Goal: Information Seeking & Learning: Check status

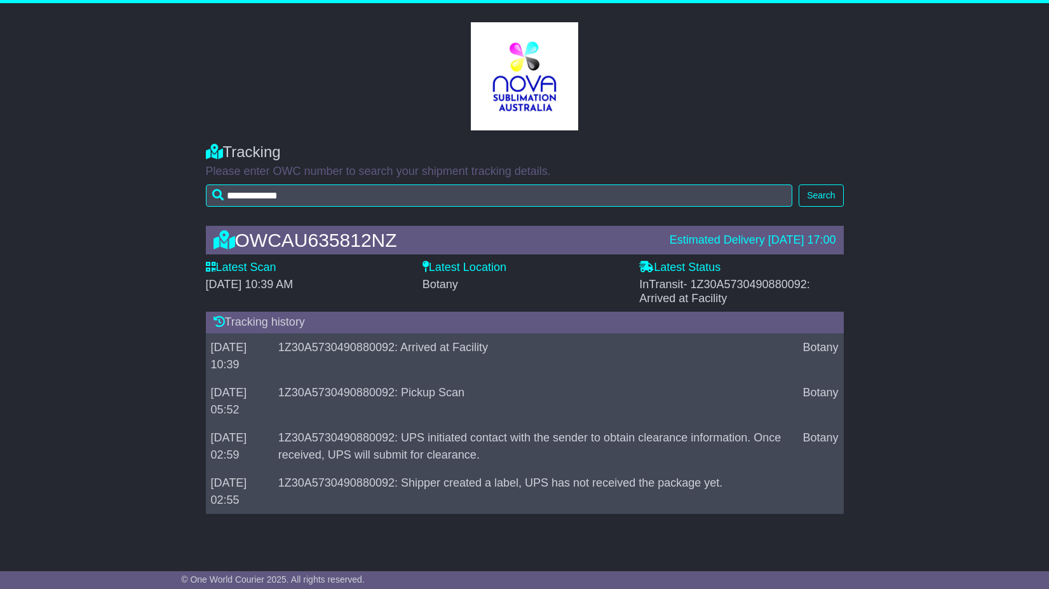
drag, startPoint x: 232, startPoint y: 369, endPoint x: 200, endPoint y: 351, distance: 36.7
click at [200, 351] on div "OWCAU635812NZ Estimated Delivery [DATE] 17:00 Latest Scan [DATE] 10:39 AM Lates…" at bounding box center [525, 373] width 651 height 320
drag, startPoint x: 200, startPoint y: 351, endPoint x: 135, endPoint y: 404, distance: 84.1
click at [135, 404] on div "OWCAU635812NZ Estimated Delivery [DATE] 17:00 Latest Scan [DATE] 10:39 AM Lates…" at bounding box center [524, 373] width 1049 height 320
click at [733, 284] on span "- 1Z30A5730490880092: Arrived at Facility" at bounding box center [724, 291] width 171 height 27
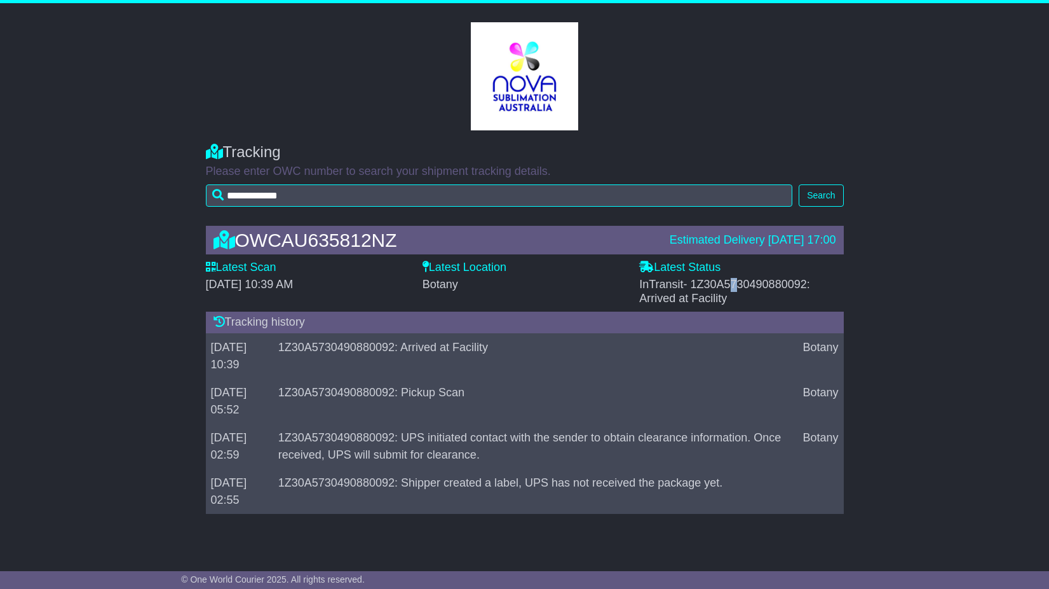
click at [728, 292] on div "InTransit - 1Z30A5730490880092: Arrived at Facility" at bounding box center [741, 291] width 204 height 27
drag, startPoint x: 728, startPoint y: 292, endPoint x: 828, endPoint y: 284, distance: 100.1
click at [828, 284] on div "InTransit - 1Z30A5730490880092: Arrived at Facility" at bounding box center [741, 291] width 204 height 27
copy span "1Z30A5730490880092:"
